Goal: Transaction & Acquisition: Purchase product/service

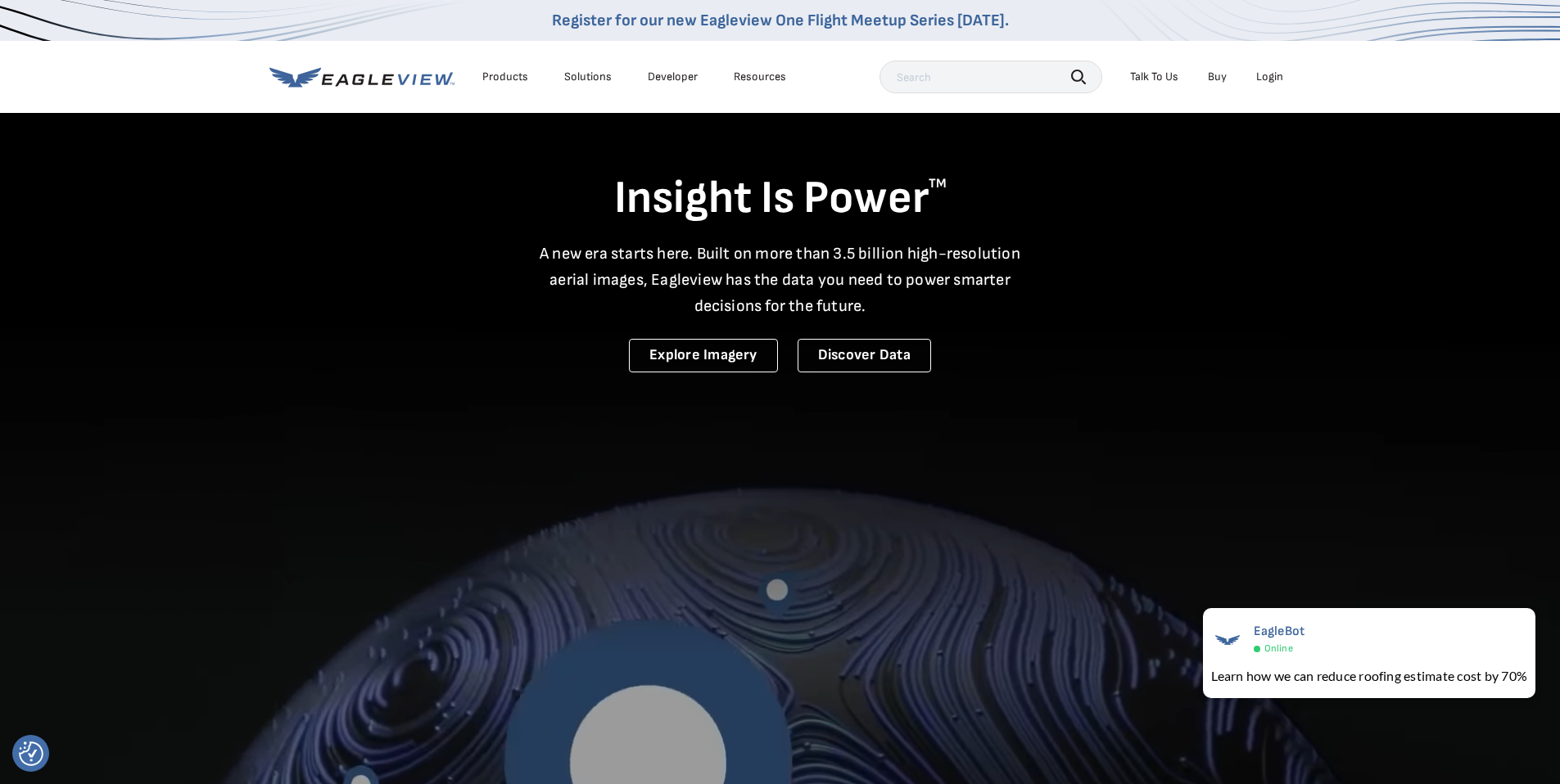
click at [1276, 77] on div "Login" at bounding box center [1269, 77] width 27 height 15
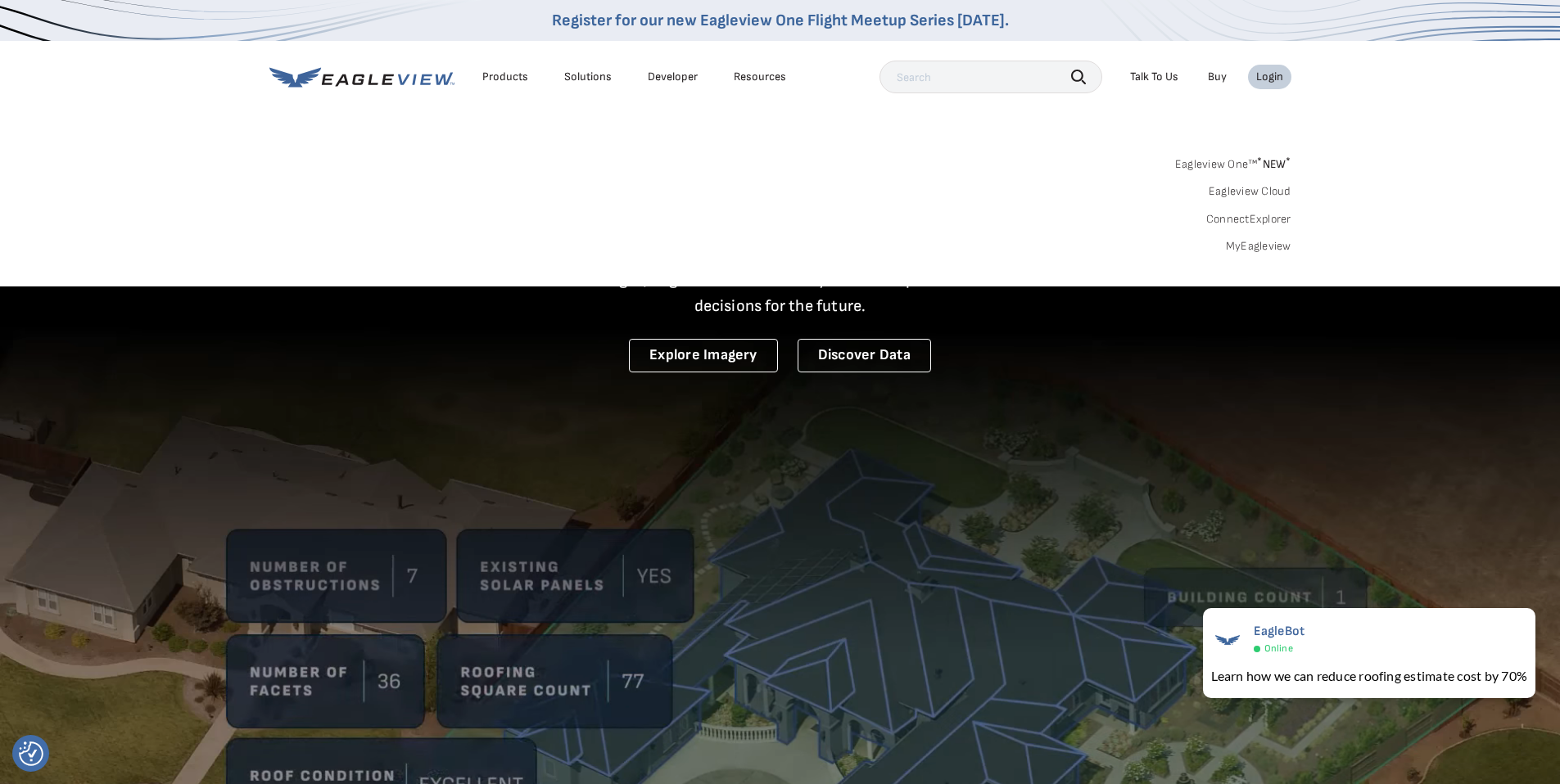
click at [1240, 244] on link "MyEagleview" at bounding box center [1258, 246] width 66 height 15
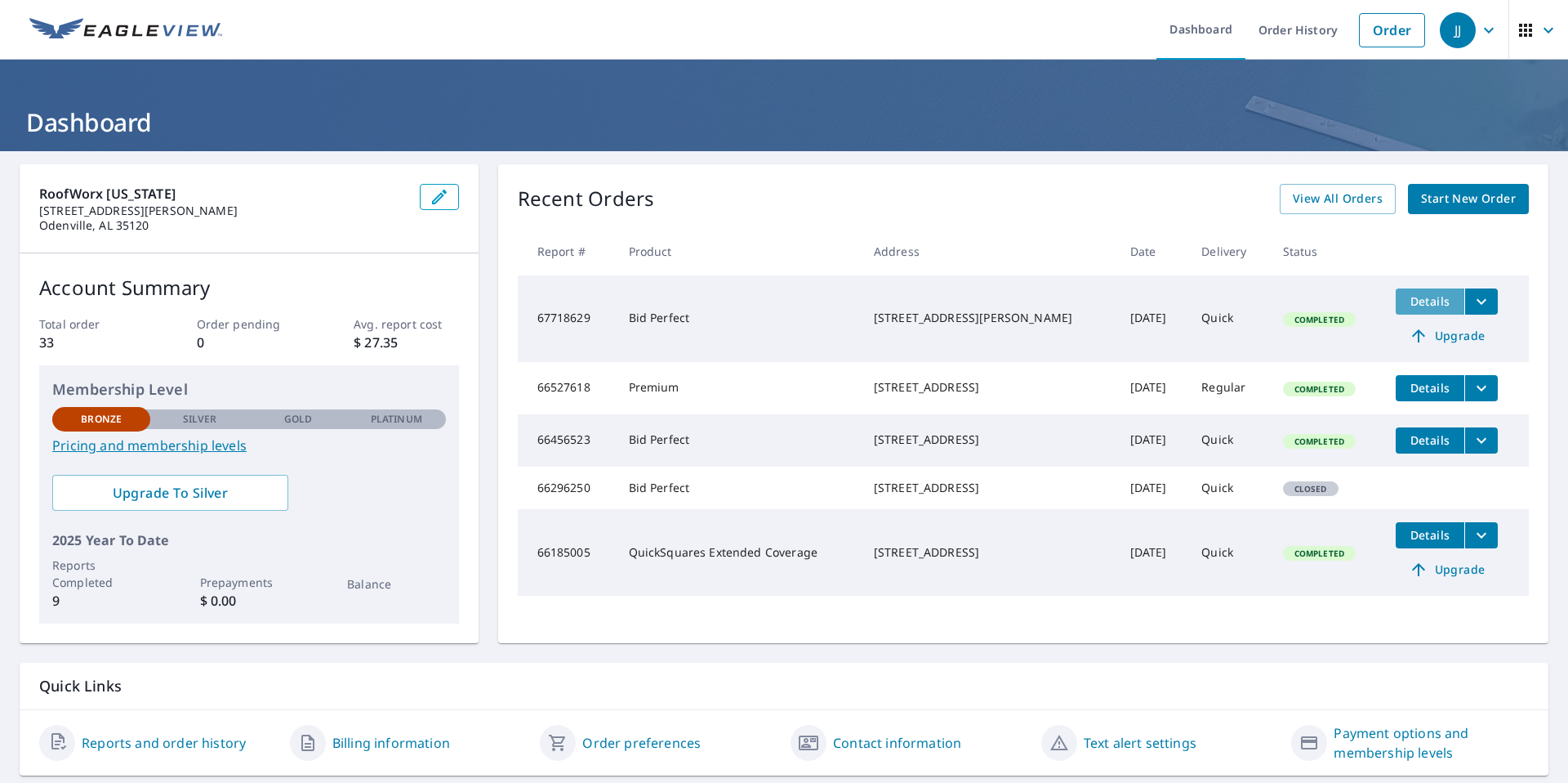
click at [1406, 300] on span "Details" at bounding box center [1429, 300] width 49 height 15
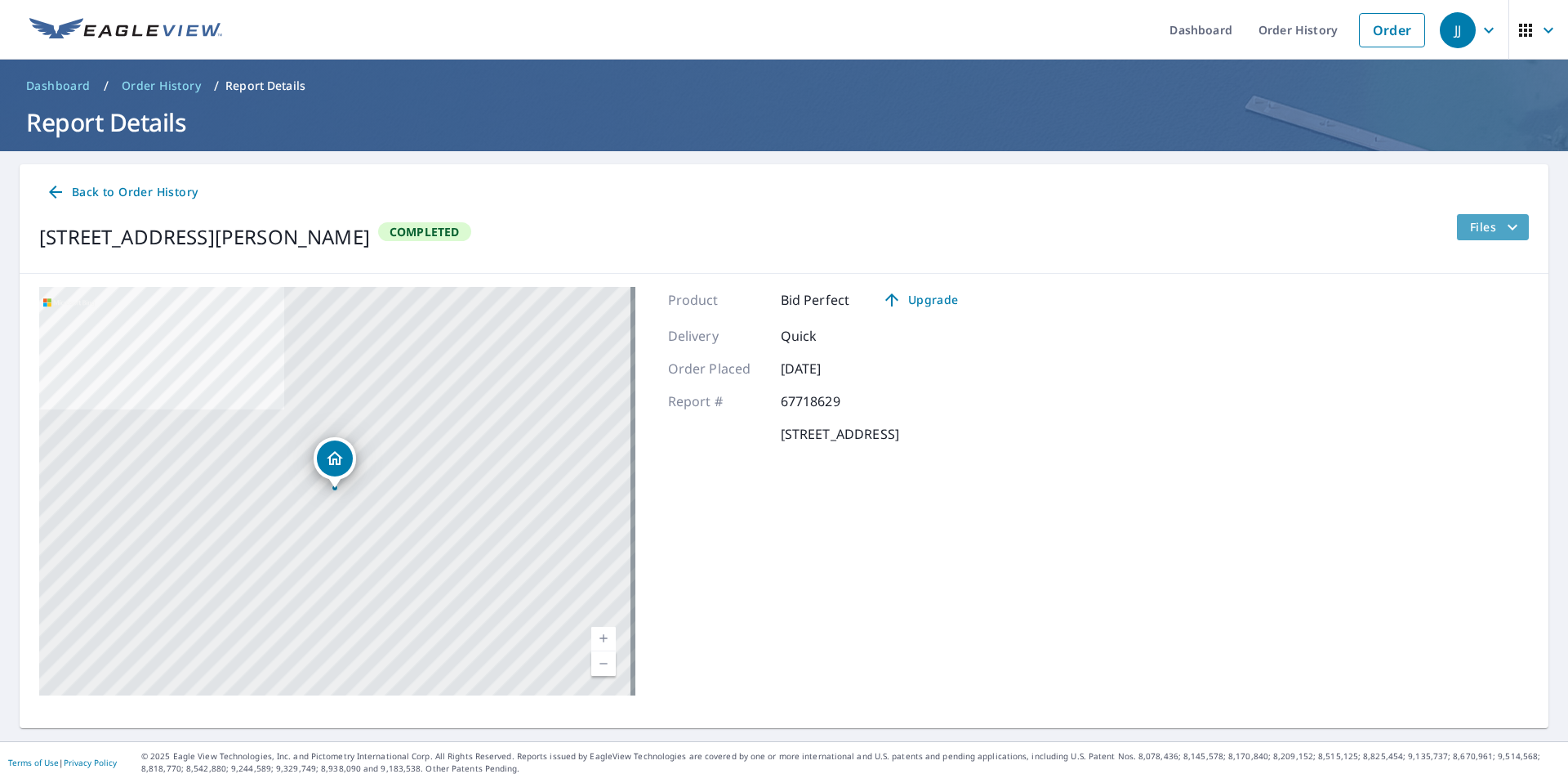
click at [1488, 225] on span "Files" at bounding box center [1496, 228] width 52 height 20
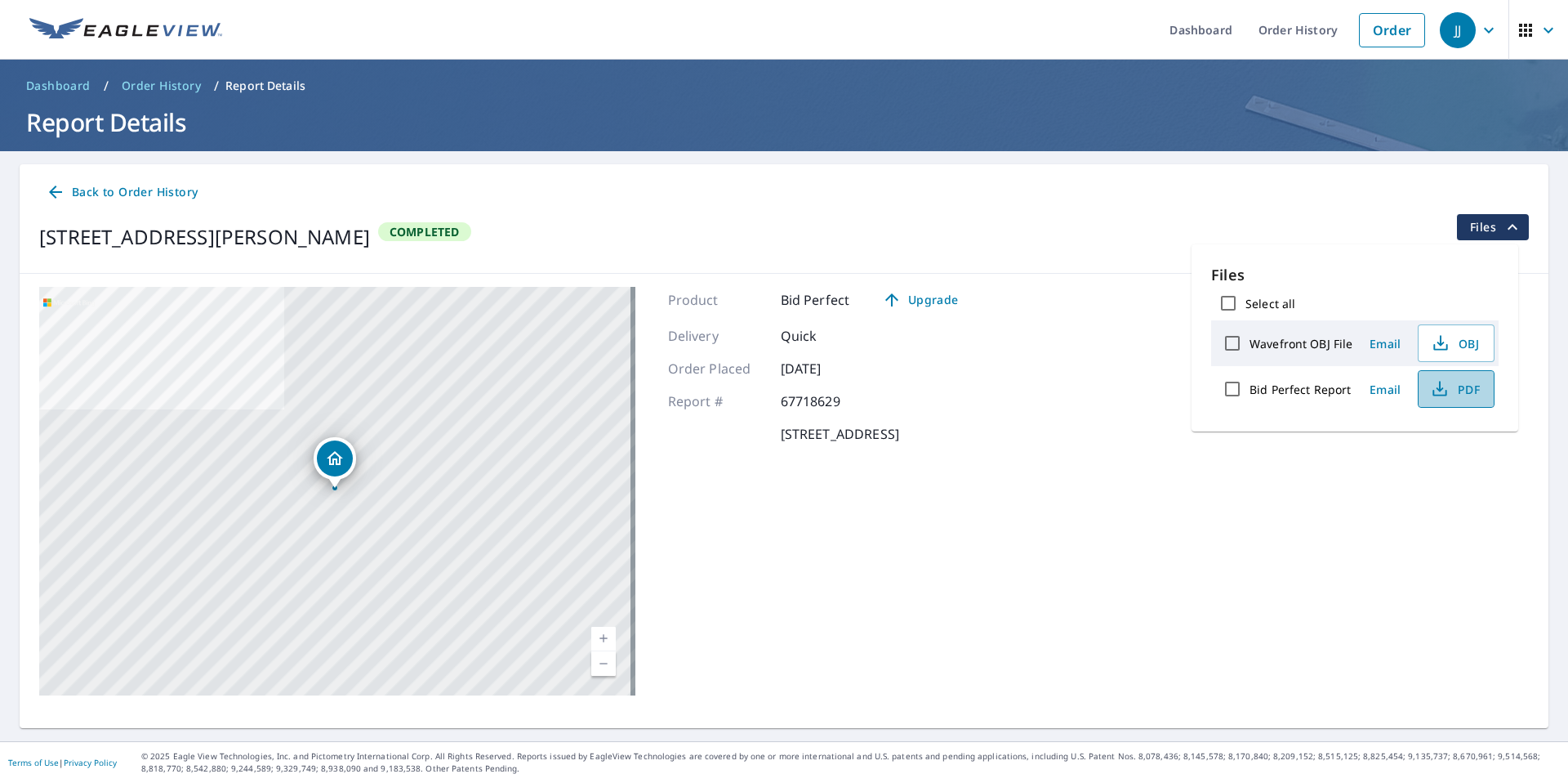
click at [1451, 391] on span "PDF" at bounding box center [1454, 389] width 52 height 20
click at [934, 300] on span "Upgrade" at bounding box center [919, 300] width 83 height 20
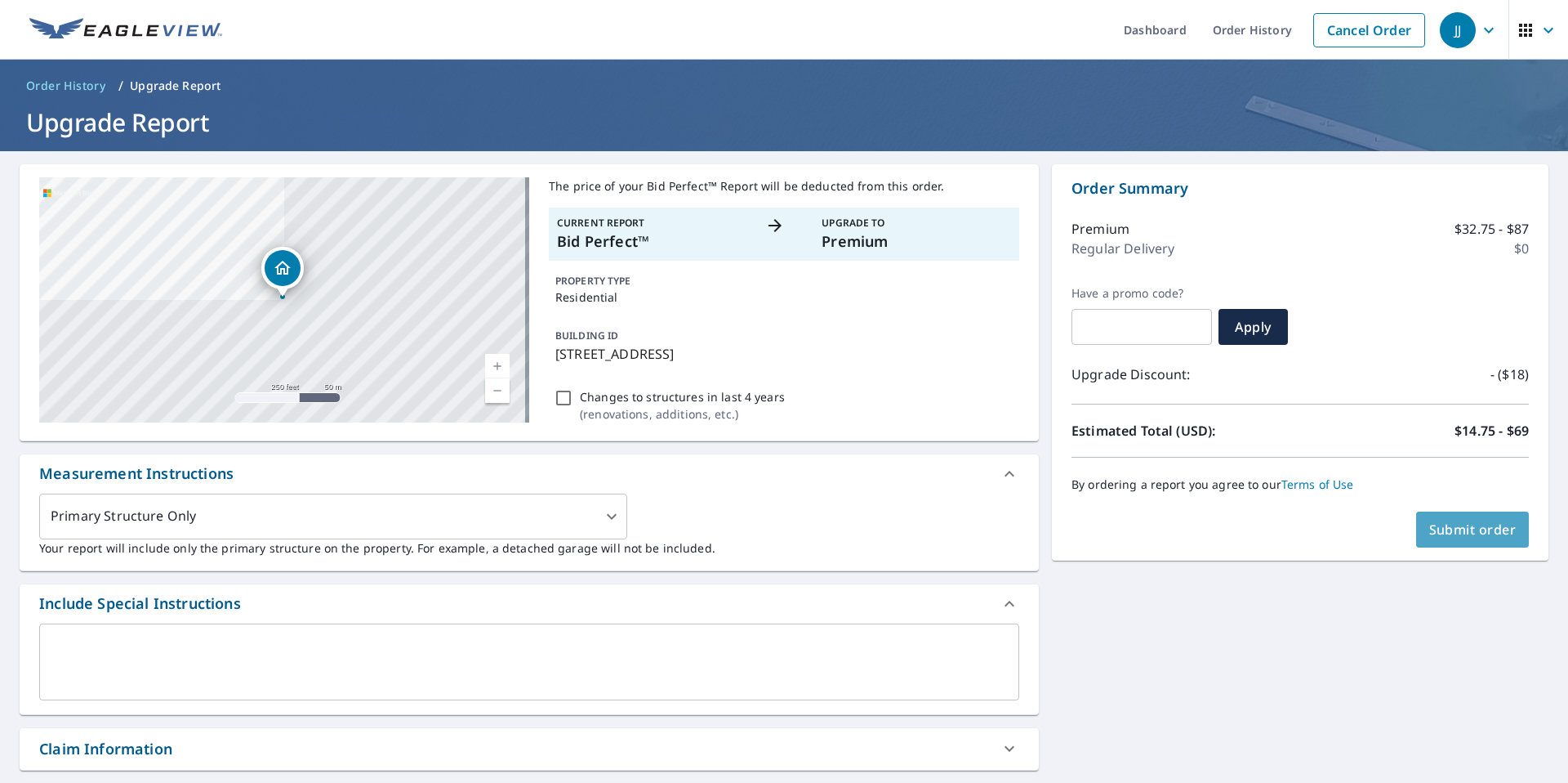
click at [1447, 524] on span "Submit order" at bounding box center [1473, 530] width 87 height 18
